Goal: Task Accomplishment & Management: Manage account settings

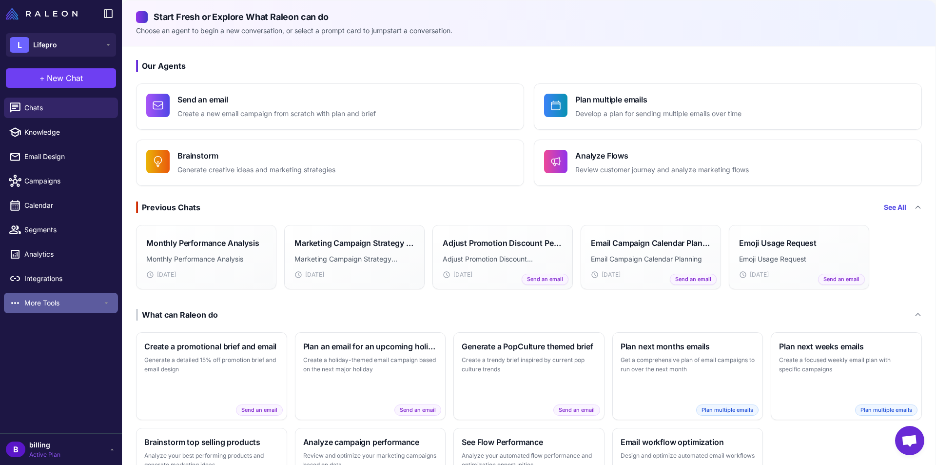
click at [32, 300] on span "More Tools" at bounding box center [63, 302] width 78 height 11
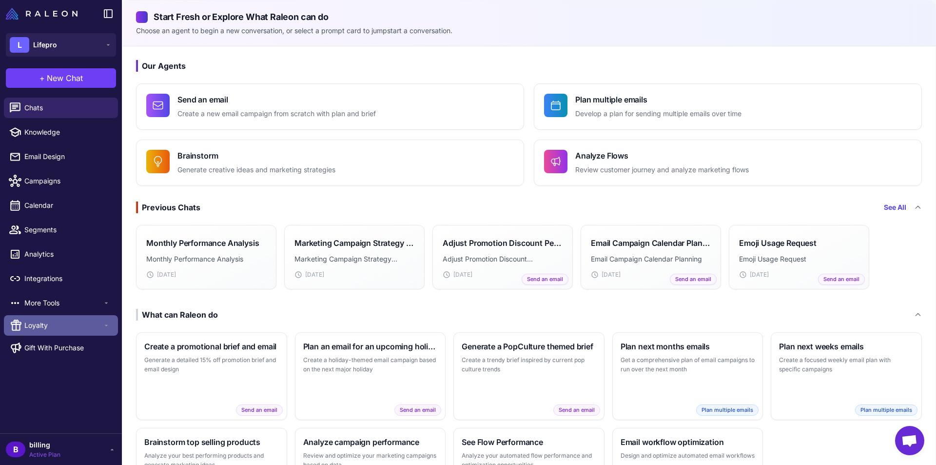
click at [54, 325] on span "Loyalty" at bounding box center [63, 325] width 78 height 11
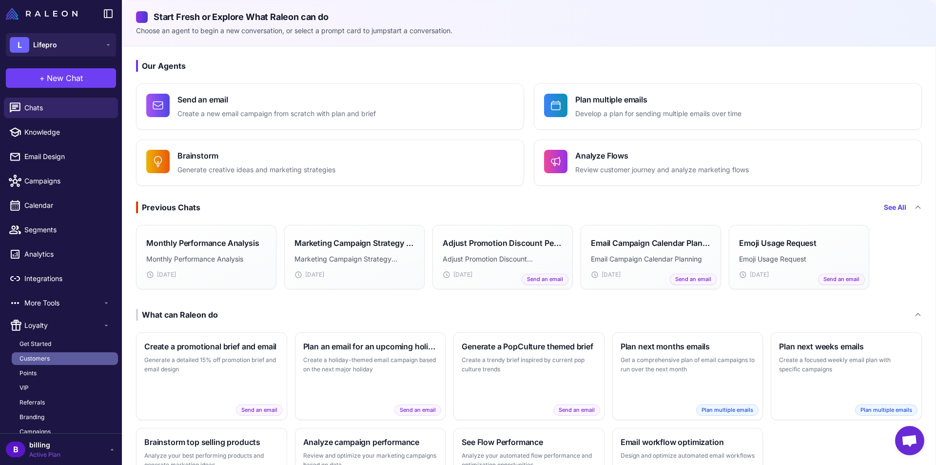
click at [62, 364] on link "Customers" at bounding box center [65, 358] width 106 height 13
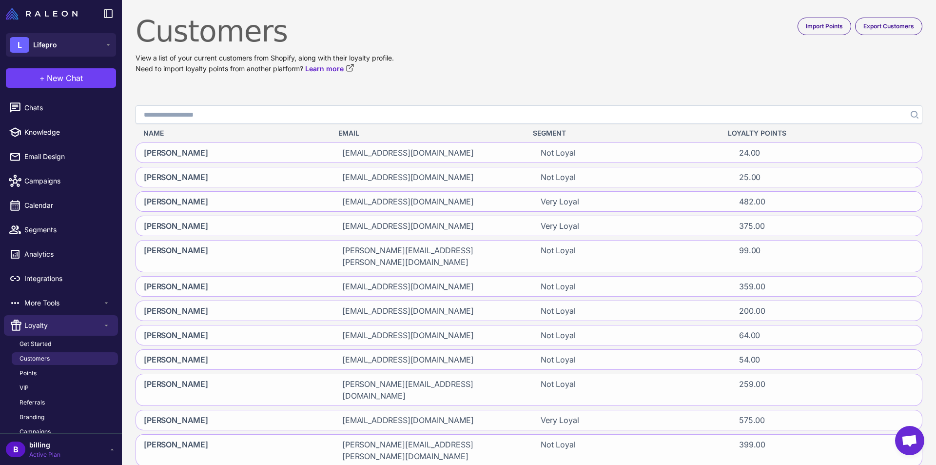
click at [655, 108] on input "Search" at bounding box center [529, 114] width 787 height 19
paste input "**********"
type input "**********"
click at [908, 118] on button "Search" at bounding box center [914, 114] width 18 height 19
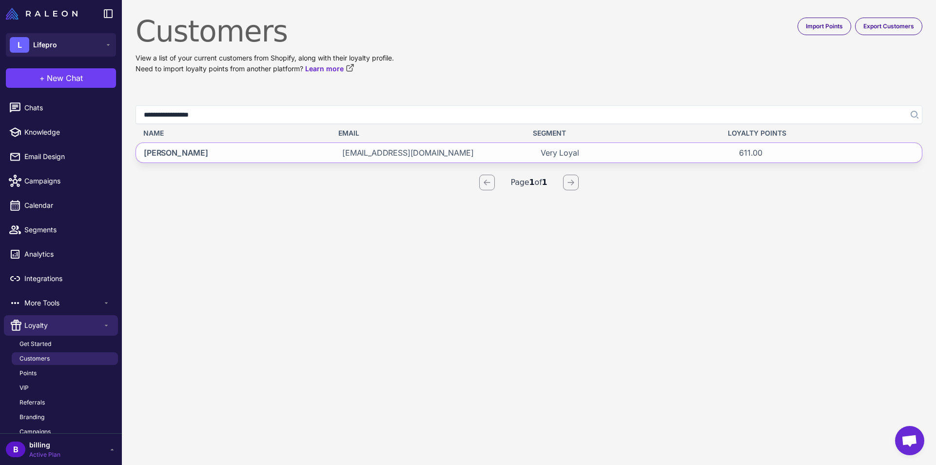
click at [350, 149] on span "[EMAIL_ADDRESS][DOMAIN_NAME]" at bounding box center [408, 153] width 132 height 12
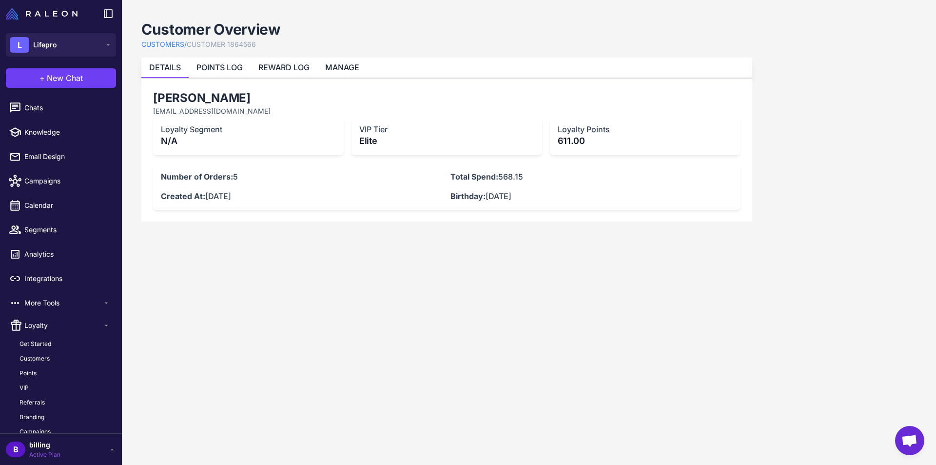
click at [852, 216] on content "Customer Overview CUSTOMERS / CUSTOMER 1864566 DETAILS POINTS LOG REWARD LOG MA…" at bounding box center [529, 232] width 814 height 465
click at [281, 64] on link "REWARD LOG" at bounding box center [283, 67] width 51 height 10
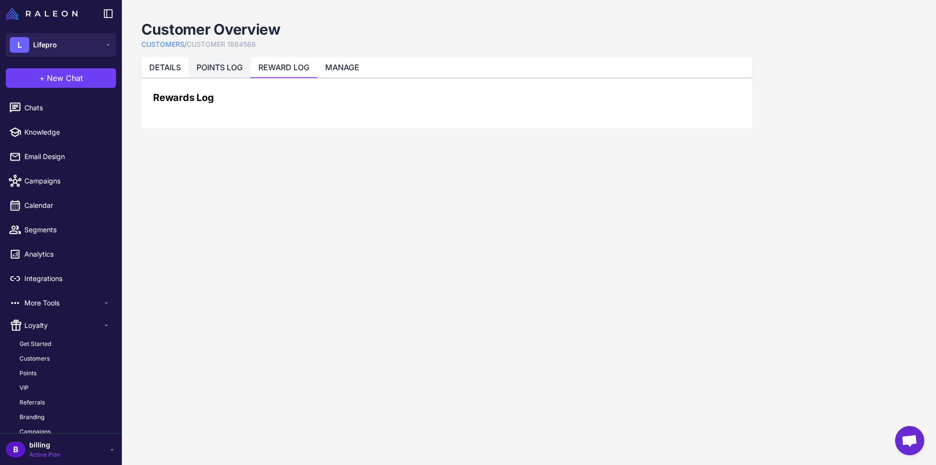
click at [231, 63] on link "POINTS LOG" at bounding box center [219, 67] width 46 height 10
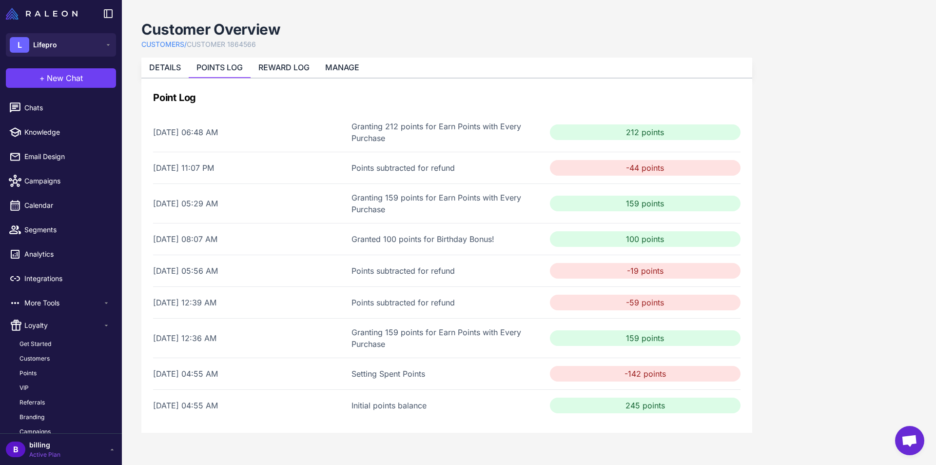
click at [231, 63] on link "POINTS LOG" at bounding box center [219, 67] width 46 height 10
click at [233, 72] on link "POINTS LOG" at bounding box center [219, 67] width 46 height 10
click at [292, 72] on link "REWARD LOG" at bounding box center [283, 67] width 51 height 10
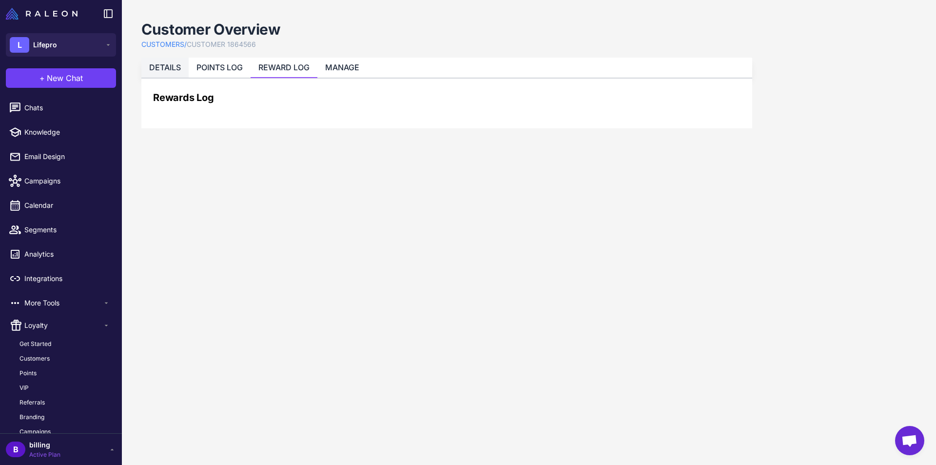
click at [180, 66] on link "DETAILS" at bounding box center [165, 67] width 32 height 10
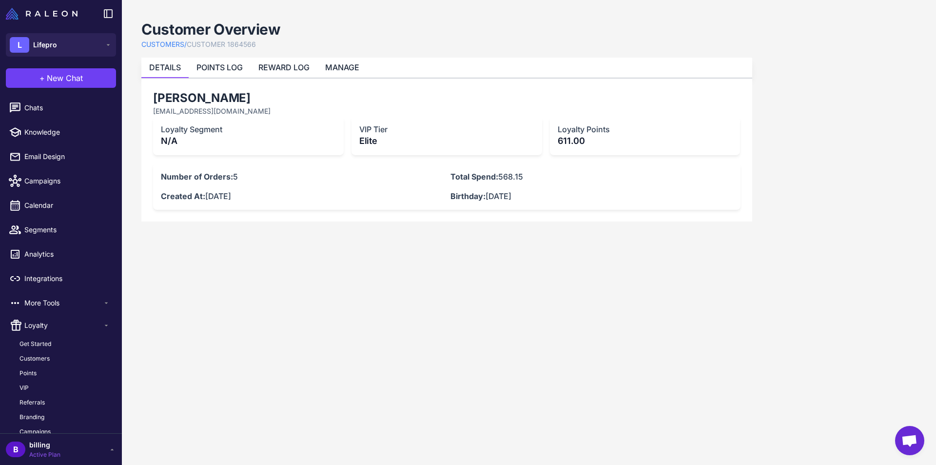
click at [613, 424] on content "Customer Overview CUSTOMERS / CUSTOMER 1864566 DETAILS POINTS LOG REWARD LOG MA…" at bounding box center [529, 232] width 814 height 465
click at [903, 257] on content "Customer Overview CUSTOMERS / CUSTOMER 1864566 DETAILS POINTS LOG REWARD LOG MA…" at bounding box center [529, 232] width 814 height 465
click at [653, 300] on content "Customer Overview CUSTOMERS / CUSTOMER 1864566 DETAILS POINTS LOG REWARD LOG MA…" at bounding box center [529, 232] width 814 height 465
click at [280, 66] on link "REWARD LOG" at bounding box center [283, 67] width 51 height 10
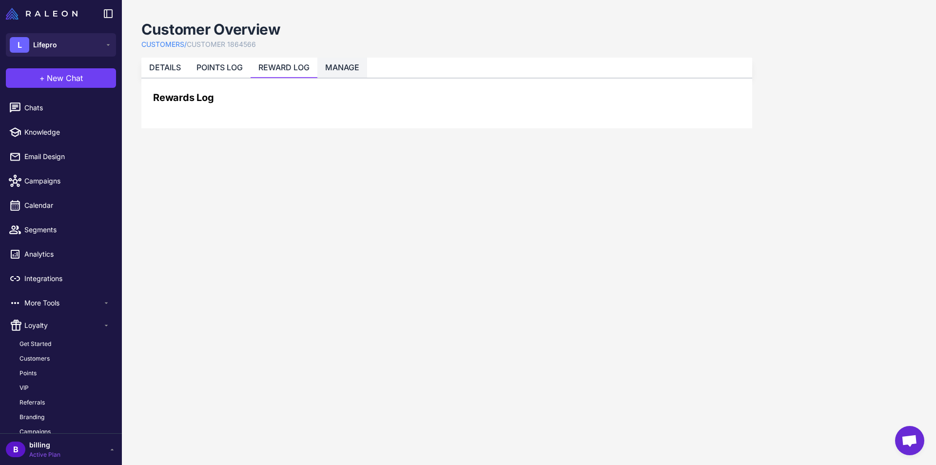
click at [339, 65] on link "MANAGE" at bounding box center [342, 67] width 34 height 10
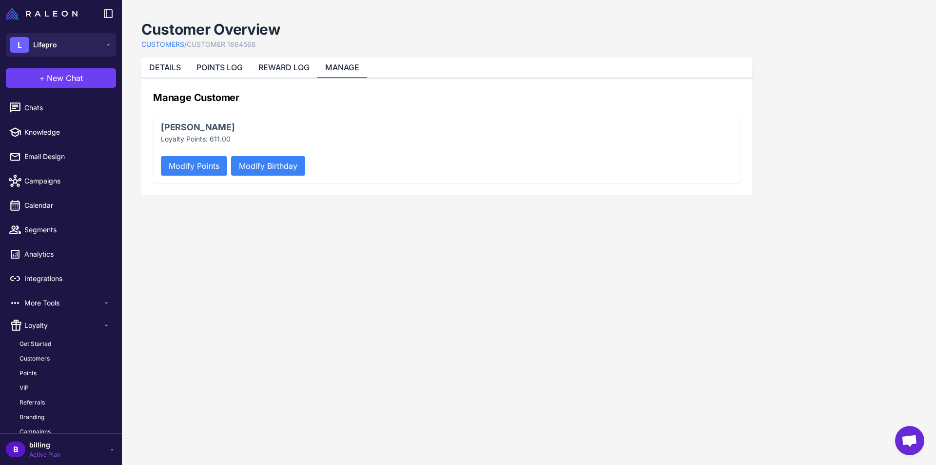
click at [215, 165] on button "Modify Points" at bounding box center [194, 166] width 66 height 20
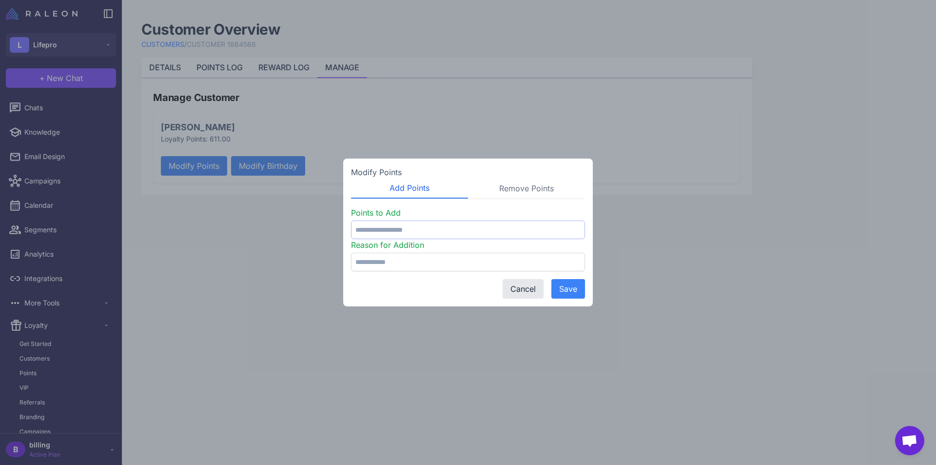
click at [454, 231] on input "number" at bounding box center [468, 229] width 234 height 19
click at [512, 188] on button "Remove Points" at bounding box center [526, 188] width 117 height 20
click at [456, 229] on input "number" at bounding box center [468, 229] width 234 height 19
type input "***"
click at [390, 257] on input "text" at bounding box center [468, 262] width 234 height 19
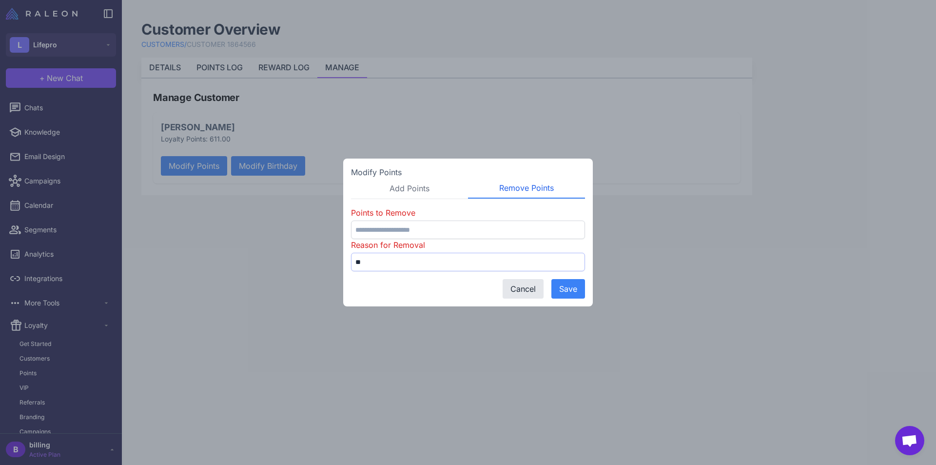
type input "*"
paste input "*******"
type input "**********"
click at [557, 293] on button "Save" at bounding box center [568, 289] width 34 height 20
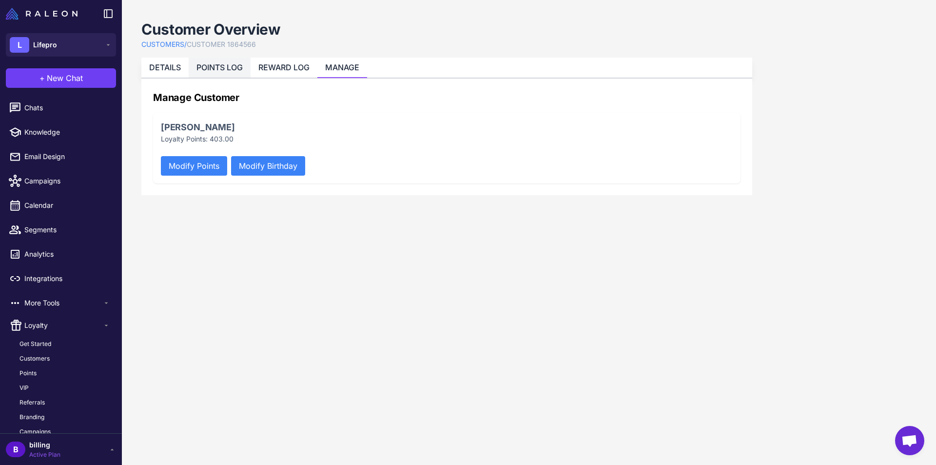
click at [236, 68] on link "POINTS LOG" at bounding box center [219, 67] width 46 height 10
